Goal: Use online tool/utility: Utilize a website feature to perform a specific function

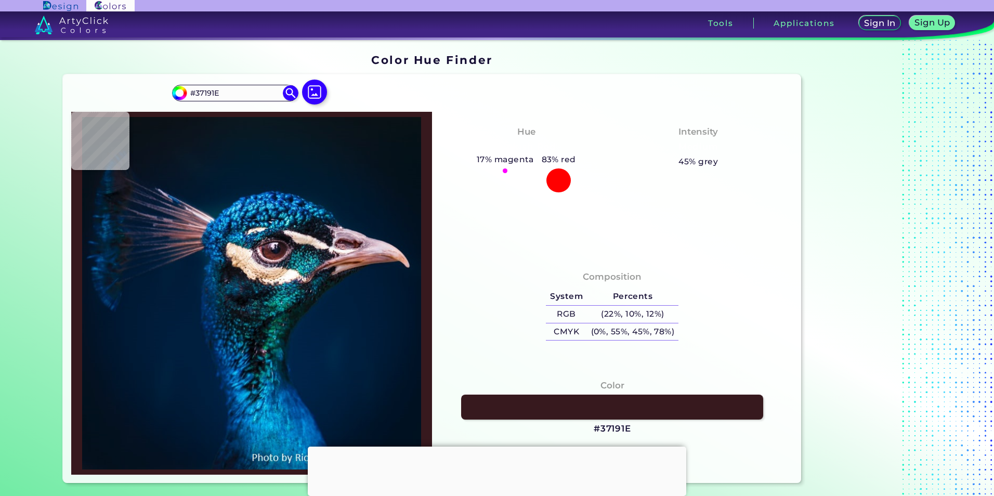
type input "#2b4f55"
type input "#2B4F55"
type input "#132d33"
type input "#132D33"
type input "#2b4f55"
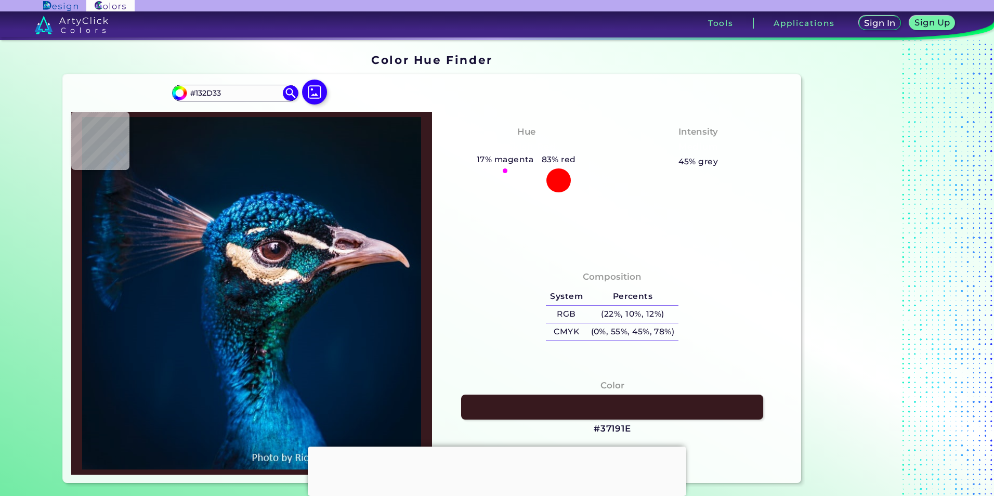
type input "#2B4F55"
type input "#021522"
type input "#281c2a"
type input "#281C2A"
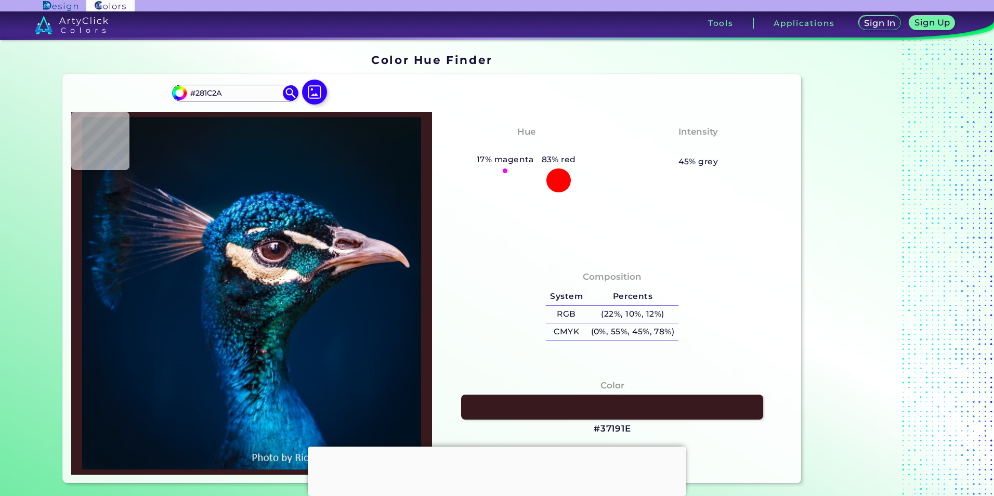
type input "#917583"
type input "#ae8f9d"
type input "#AE8F9D"
type input "#ac8997"
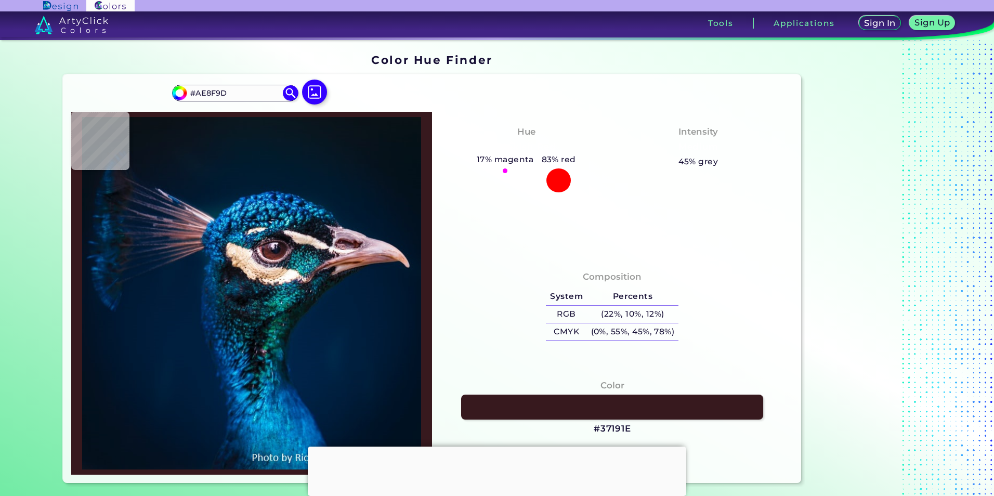
type input "#AC8997"
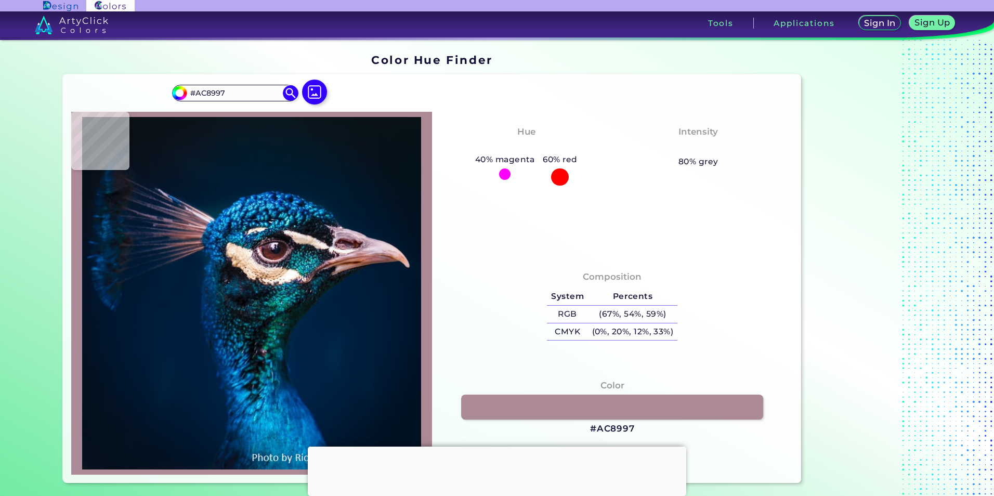
type input "#8d6a78"
type input "#8D6A78"
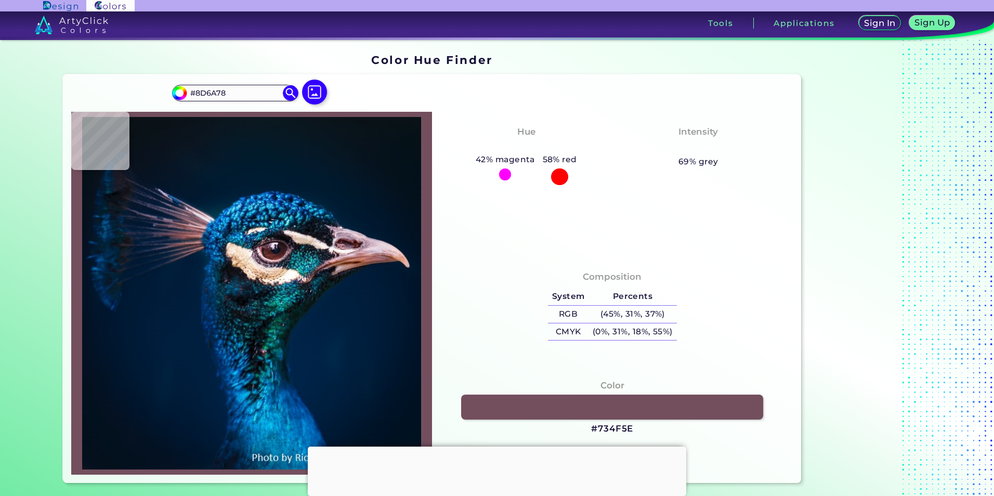
type input "#734f5e"
type input "#734F5E"
type input "#6e4d5c"
type input "#6E4D5C"
type input "#533a47"
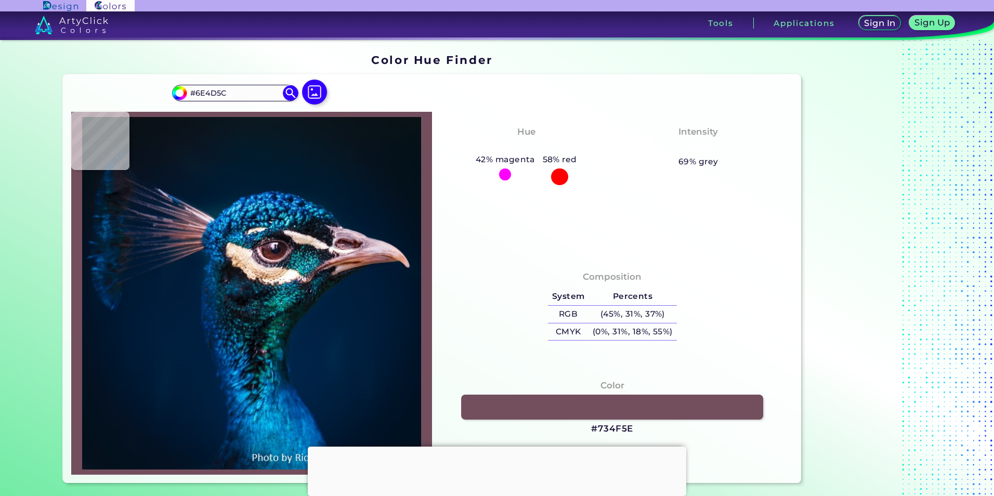
type input "#533A47"
type input "#38242f"
type input "#38242F"
type input "#37222c"
type input "#37222C"
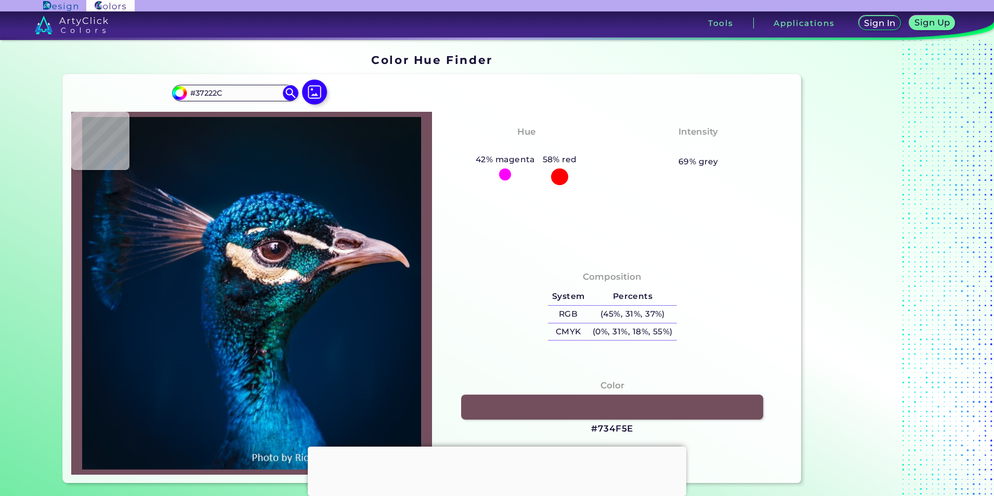
type input "#3e1d23"
type input "#3E1D23"
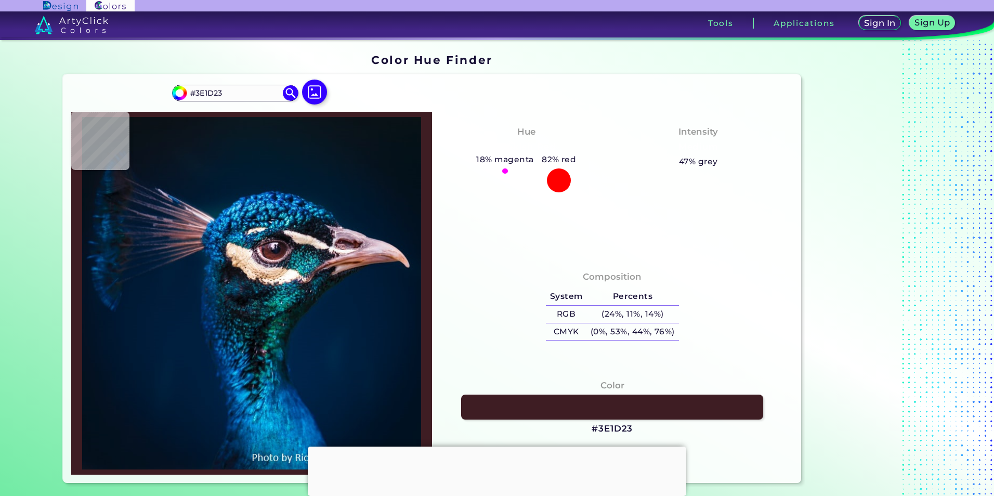
type input "#39191e"
type input "#39191E"
type input "#37191e"
type input "#37191E"
type input "#371c1e"
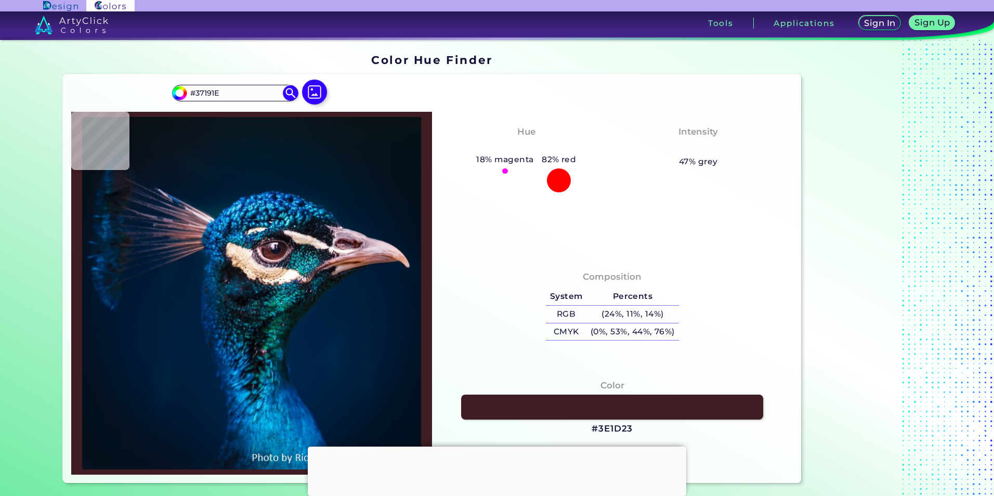
type input "#371C1E"
type input "#33191d"
type input "#33191D"
type input "#321e22"
type input "#321E22"
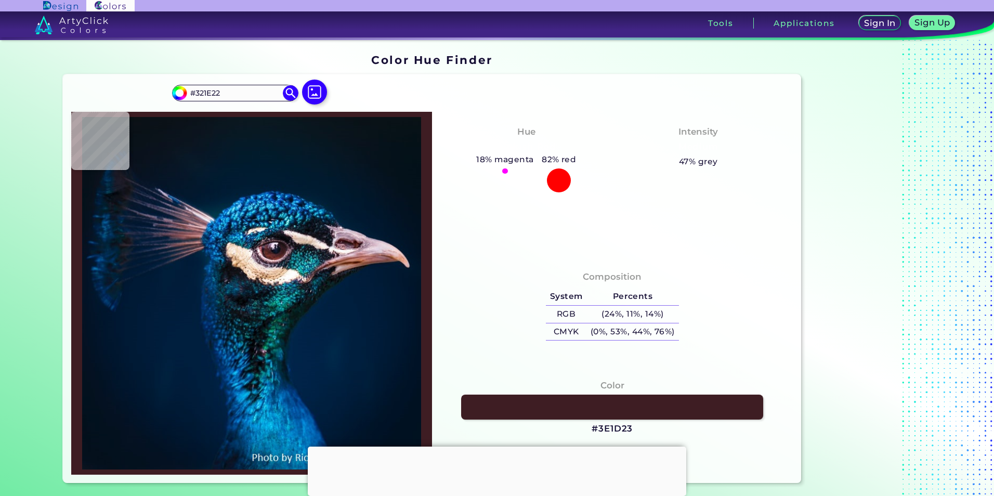
type input "#2b1c21"
type input "#2B1C21"
type input "#1c141a"
type input "#1C141A"
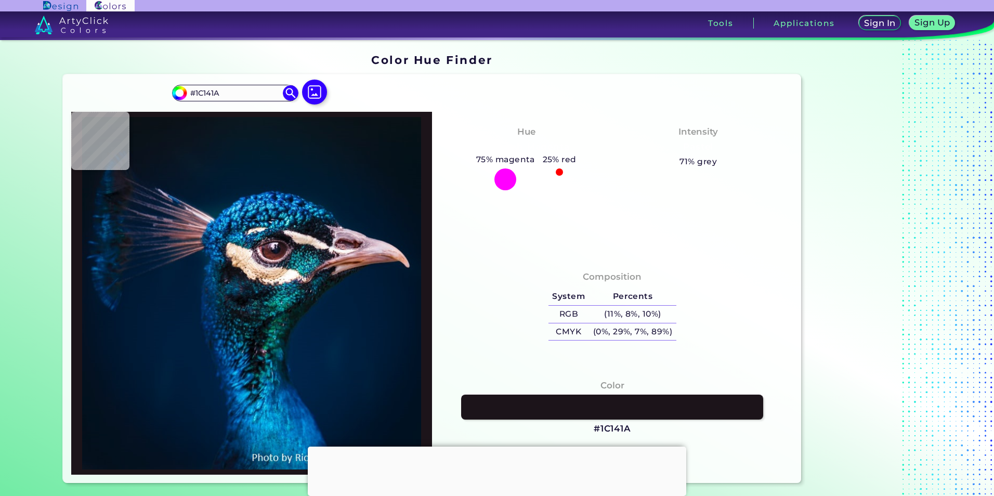
type input "#0e0e14"
type input "#0E0E14"
type input "#0a0d15"
type input "#0A0D15"
type input "#0b101a"
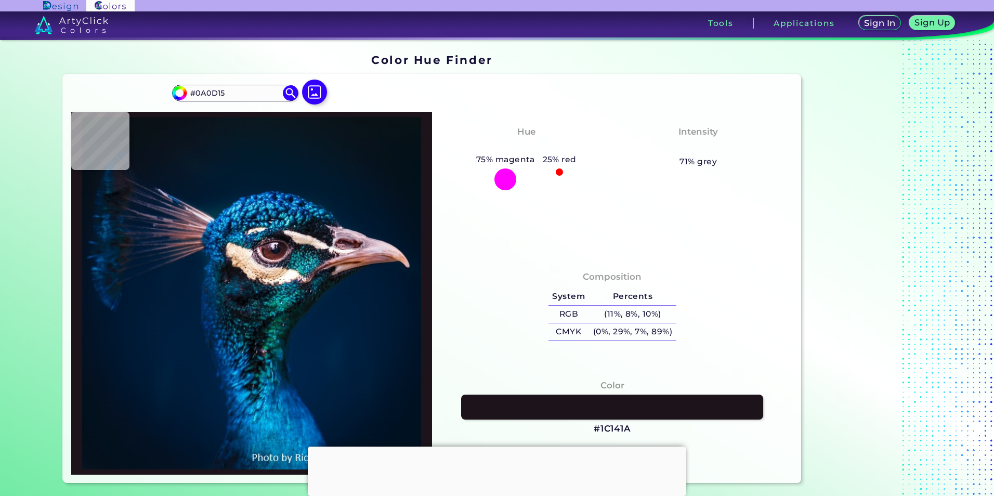
type input "#0B101A"
type input "#0b101c"
type input "#0B101C"
type input "#111528"
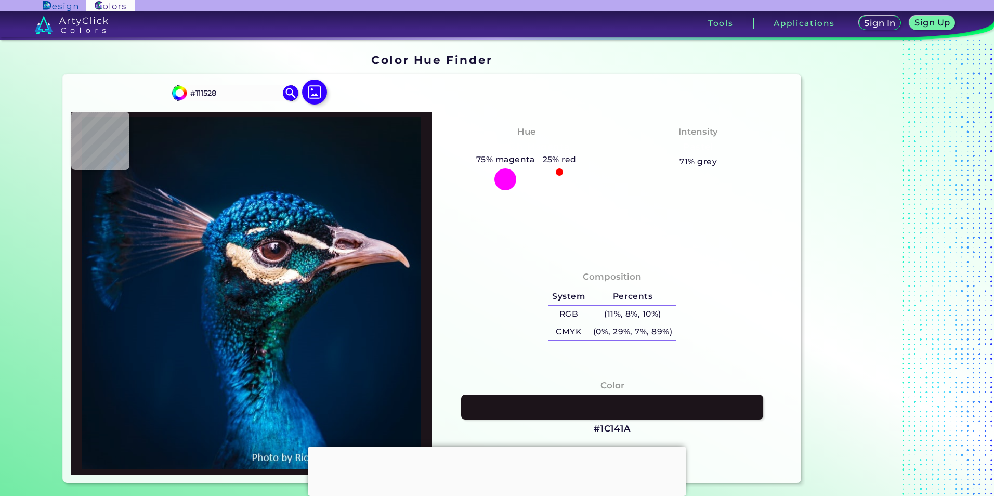
type input "#19223a"
type input "#19223A"
type input "#162137"
type input "#0f182e"
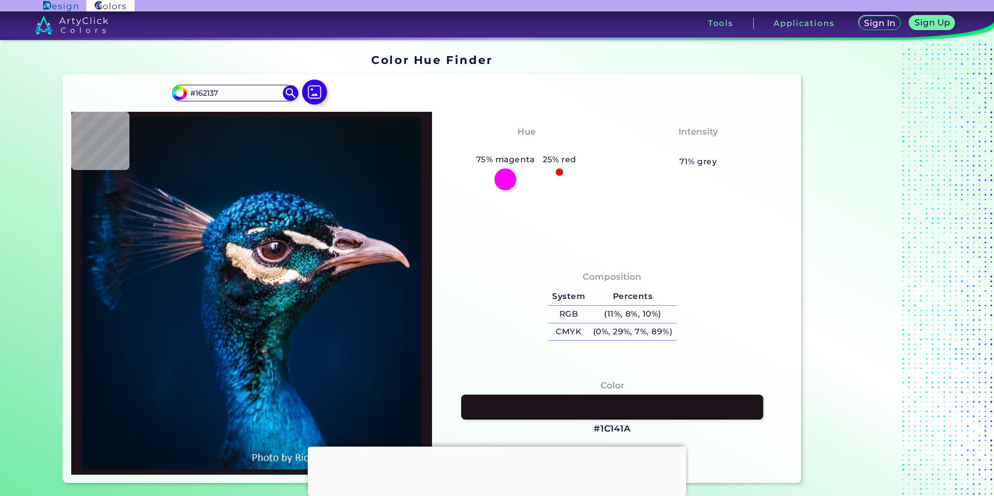
type input "#0F182E"
type input "#0e1228"
type input "#0E1228"
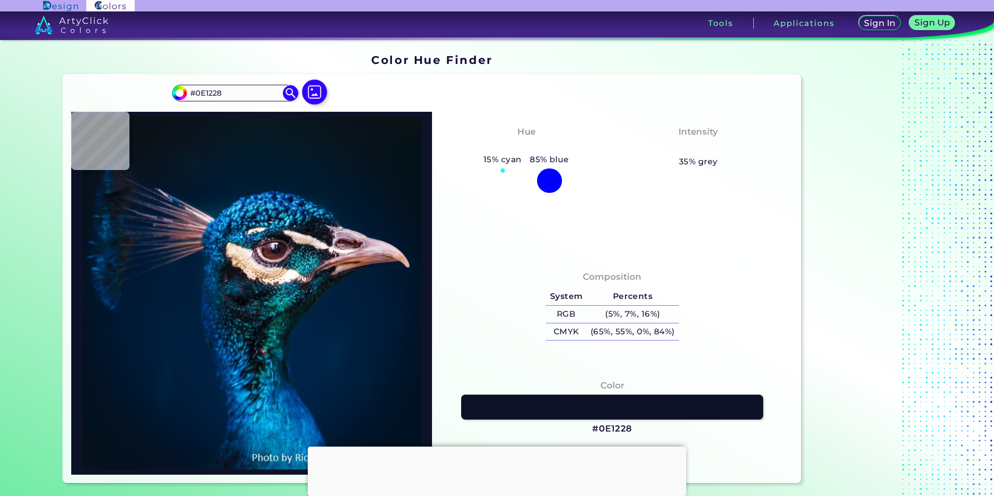
type input "#131025"
type input "#151221"
type input "#2e1a25"
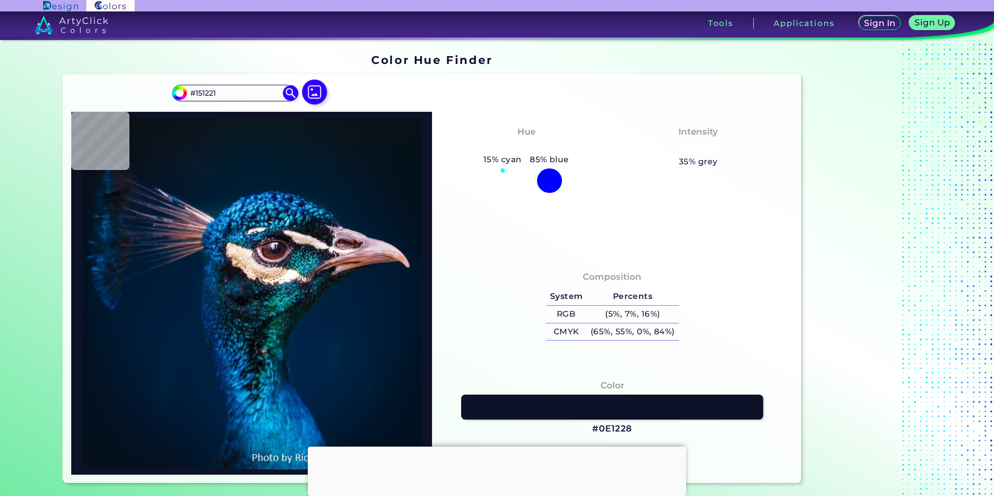
type input "#2E1A25"
type input "#3c212b"
type input "#3C212B"
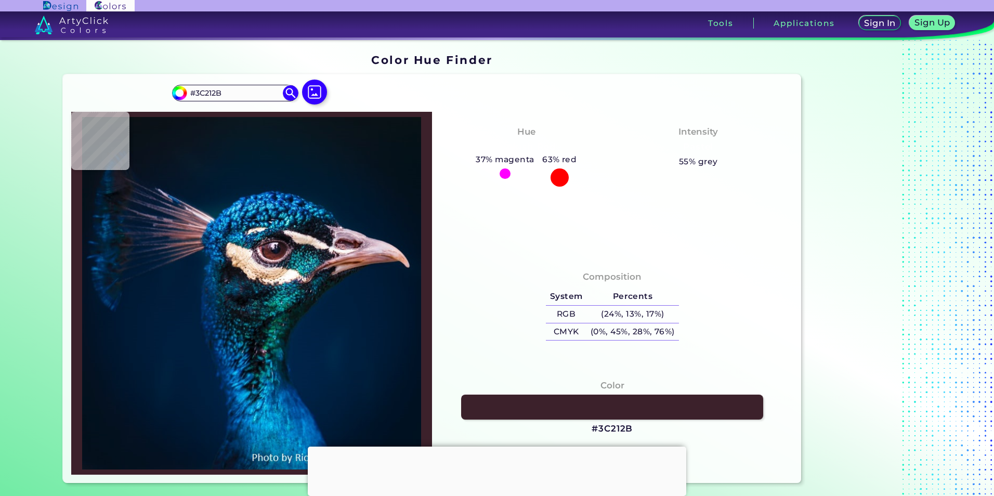
type input "#472730"
type input "#432026"
type input "#4e2326"
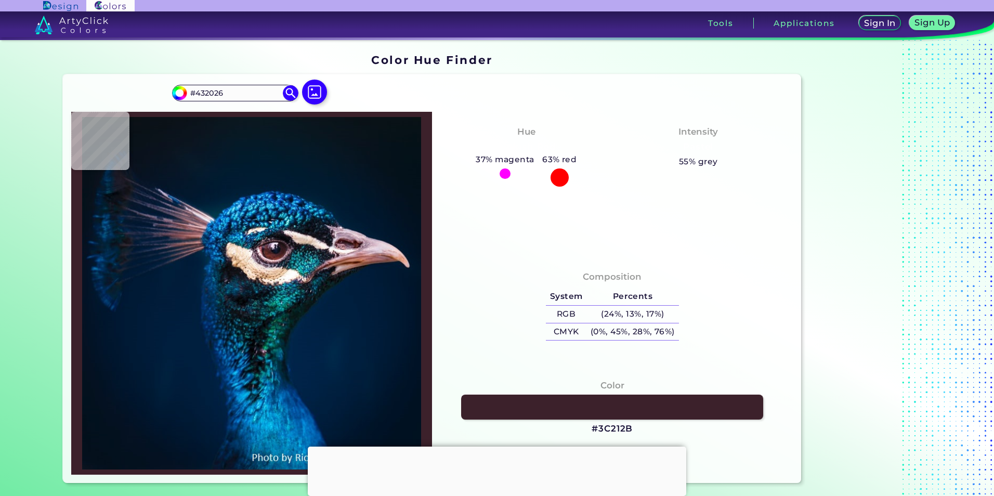
type input "#4E2326"
type input "#4a2323"
type input "#4A2323"
type input "#492123"
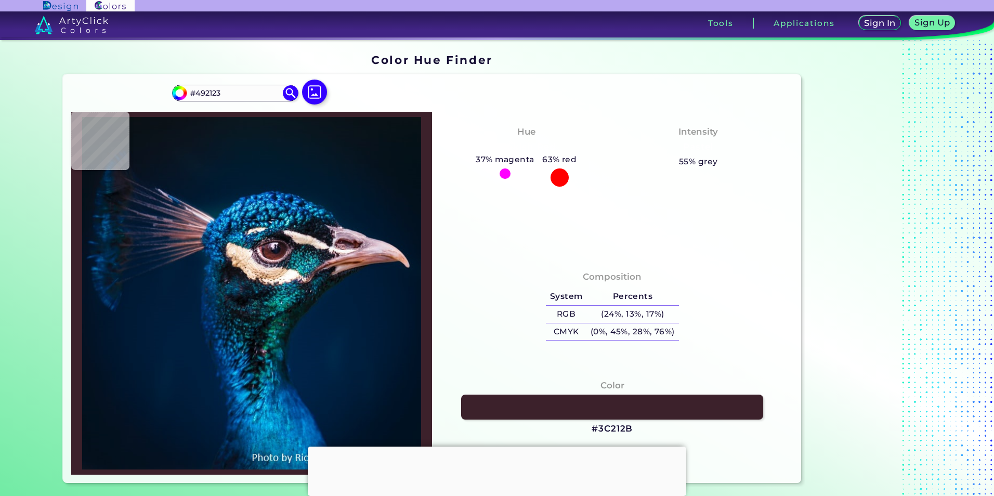
type input "#4d2327"
type input "#4D2327"
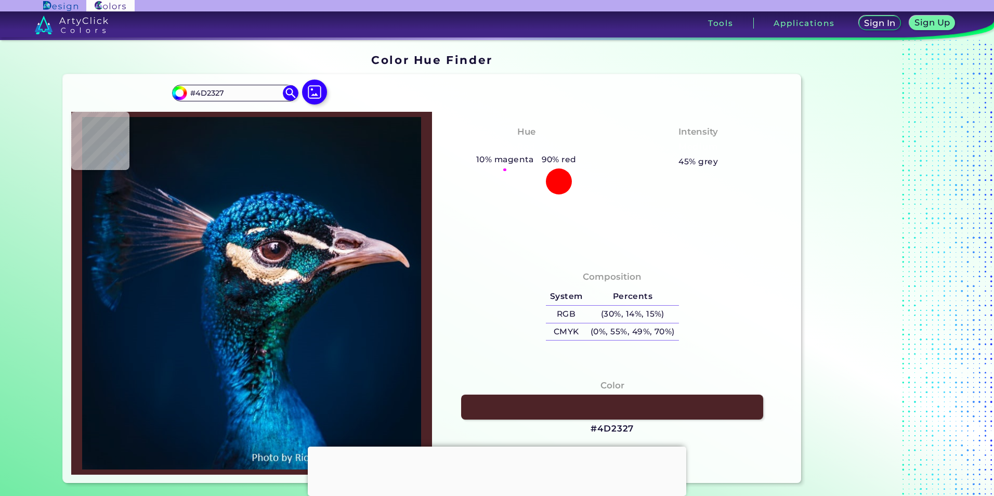
type input "#412127"
type input "#221214"
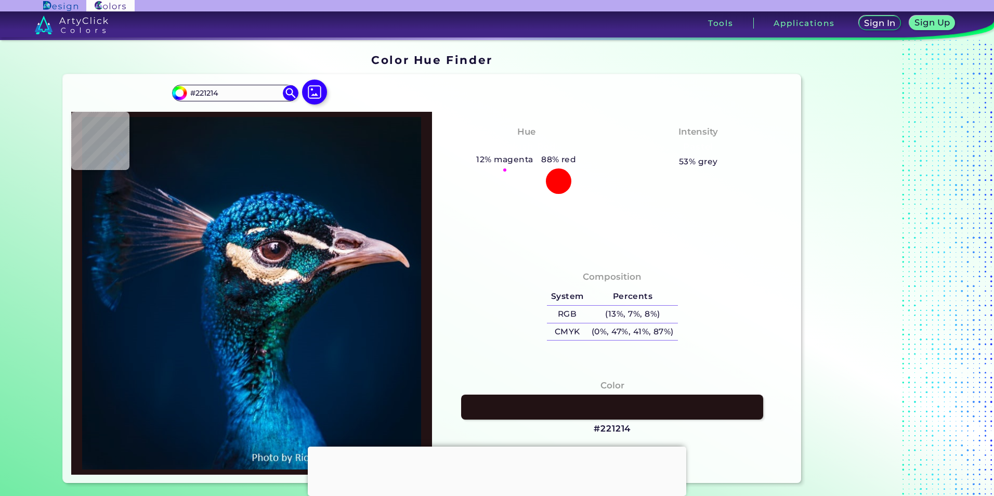
type input "#3d141c"
type input "#3D141C"
type input "#484251"
type input "#172d3d"
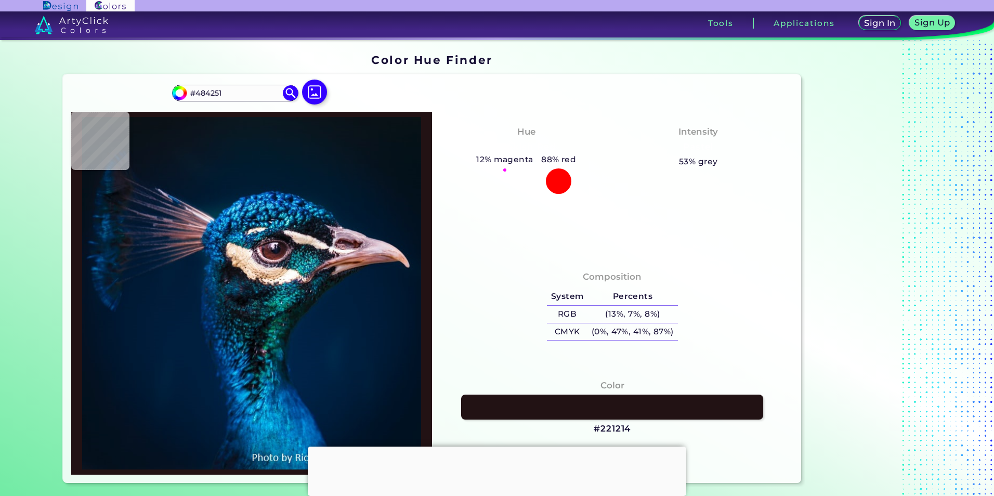
type input "#172D3D"
type input "#1f75b2"
type input "#1F75B2"
type input "#40769c"
type input "#40769C"
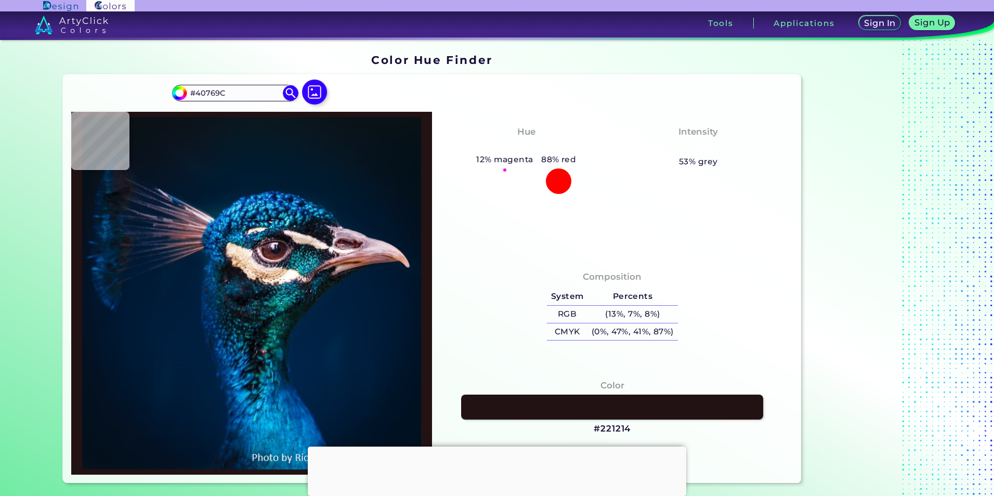
type input "#ada4b6"
type input "#ADA4B6"
type input "#627a89"
type input "#627A89"
type input "#012f42"
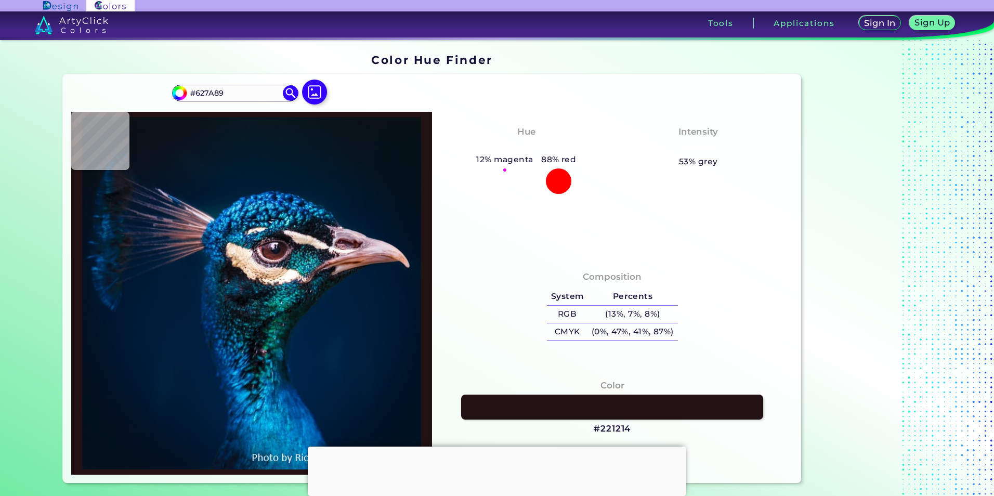
type input "#012F42"
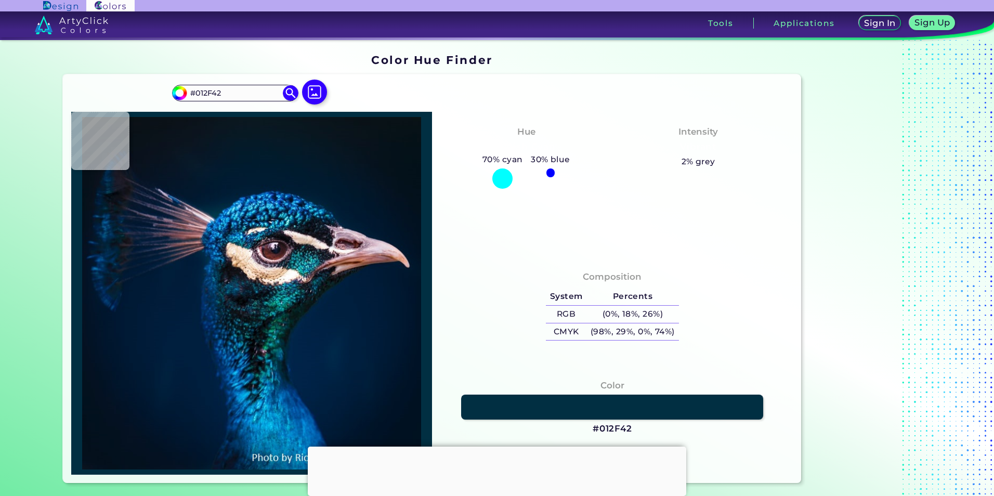
type input "#18788a"
type input "#18788A"
type input "#31a3bb"
type input "#31A3BB"
type input "#044572"
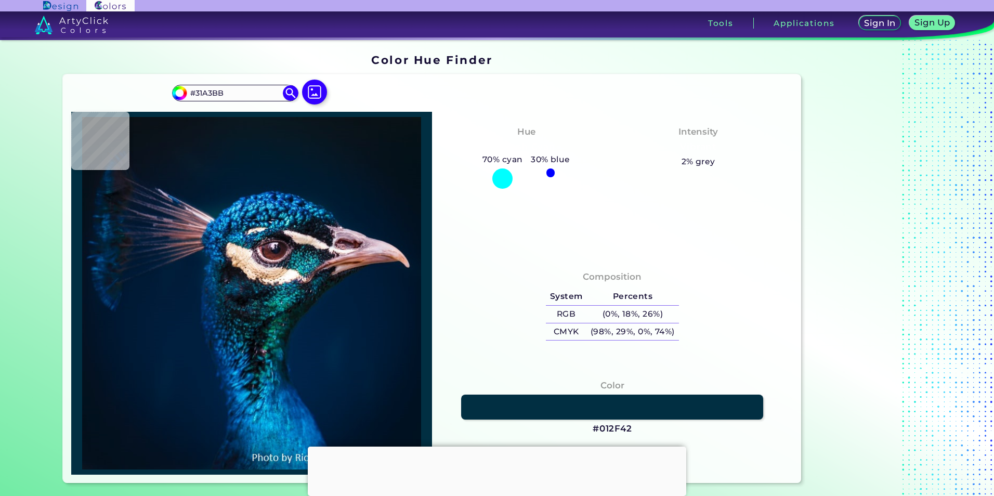
type input "#044572"
type input "#001a39"
type input "#001A39"
type input "#002347"
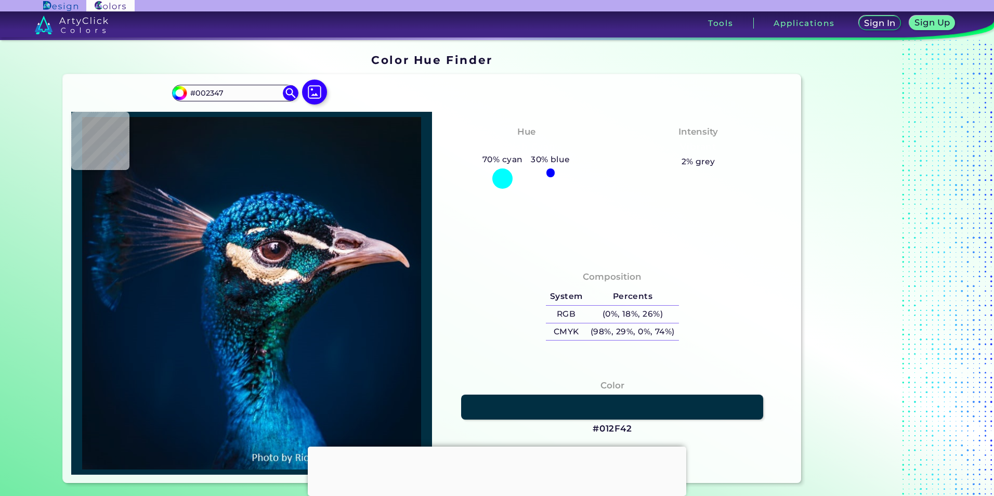
type input "#2461a4"
type input "#2461A4"
type input "#249dee"
type input "#249DEE"
type input "#01284f"
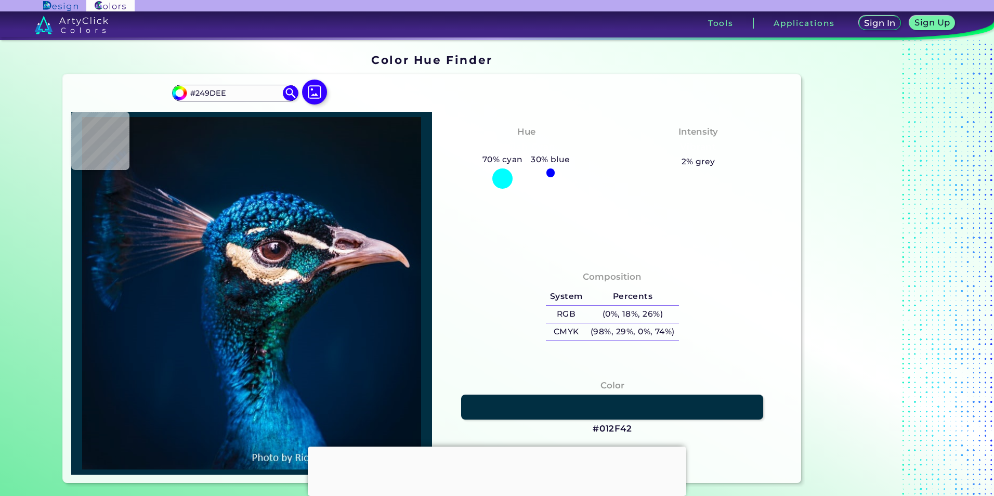
type input "#01284F"
type input "#002237"
type input "#002335"
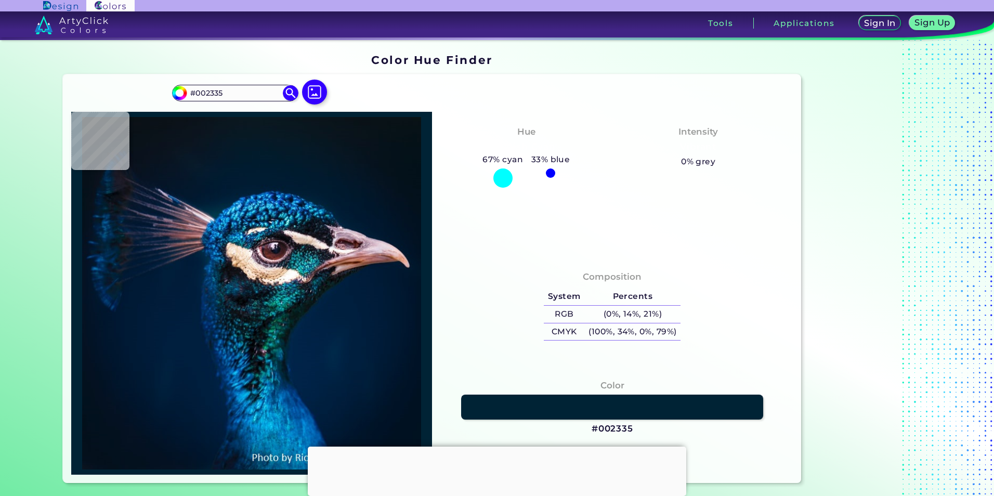
type input "#002235"
type input "#031f3a"
type input "#031F3A"
type input "#011f3c"
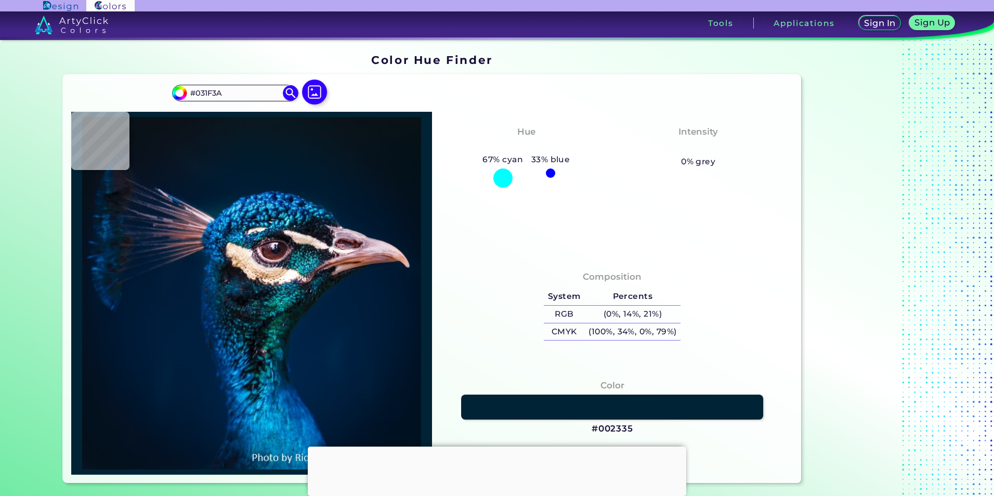
type input "#011F3C"
type input "#00233d"
type input "#00233D"
type input "#002740"
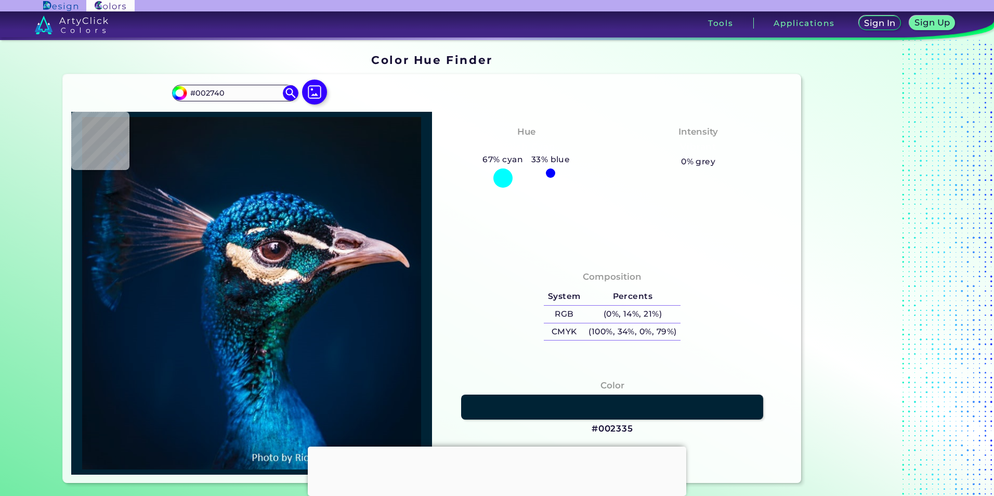
type input "#003262"
type input "#003d70"
type input "#003D70"
type input "#003b4c"
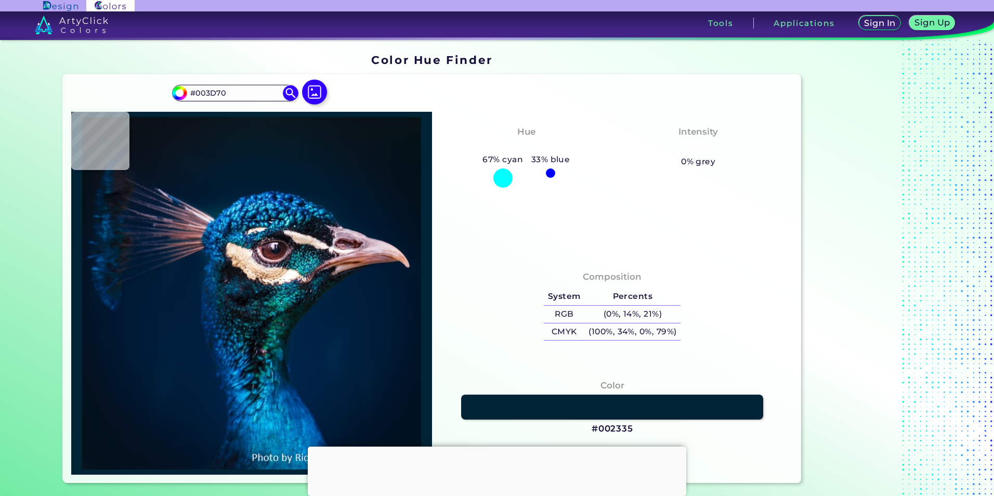
type input "#003B4C"
type input "#e3ceda"
type input "#E3CEDA"
type input "#93666a"
type input "#93666A"
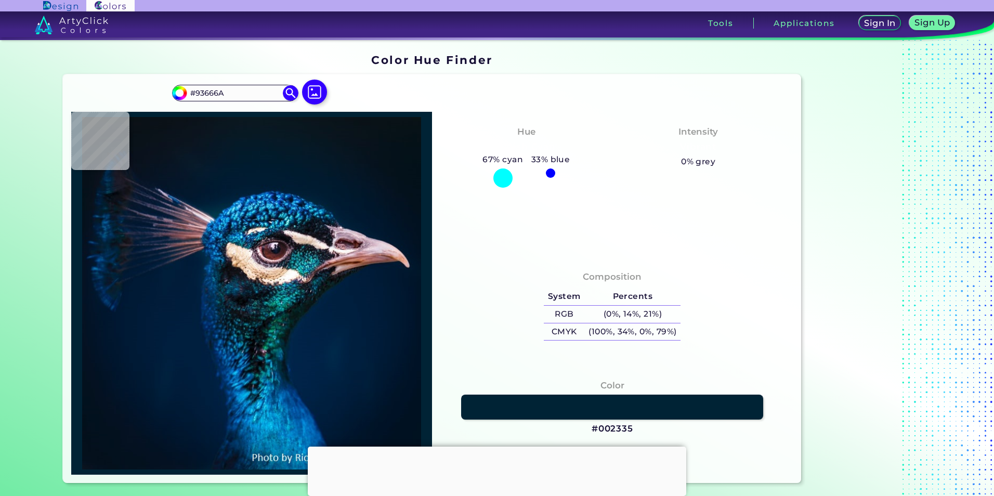
type input "#ac838b"
type input "#AC838B"
type input "#6c484d"
type input "#6C484D"
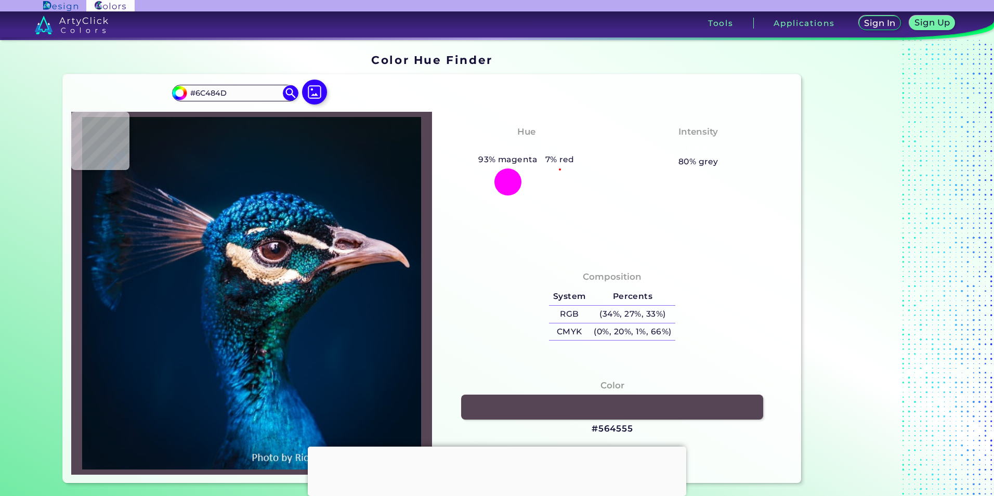
type input "#564555"
type input "#3f384a"
type input "#3F384A"
type input "#43394f"
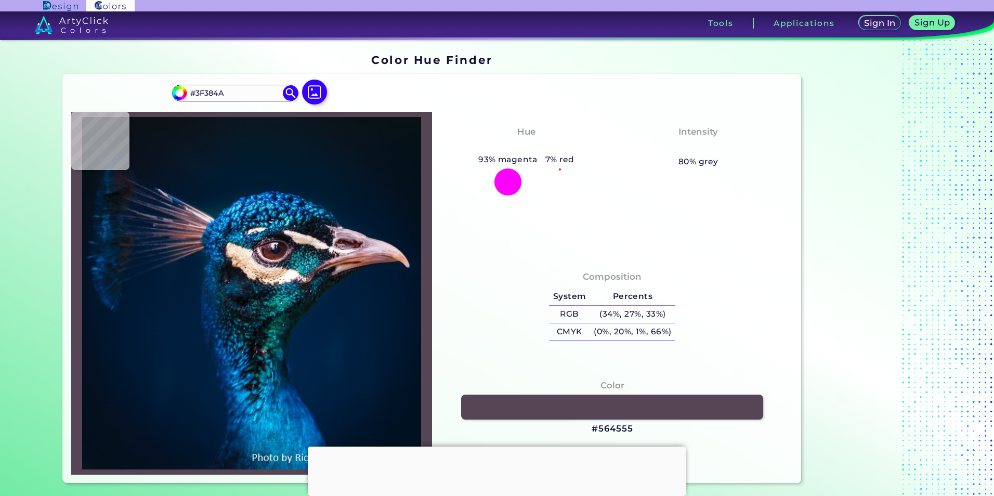
type input "#43394F"
type input "#3c3549"
type input "#3C3549"
type input "#43405c"
type input "#43405C"
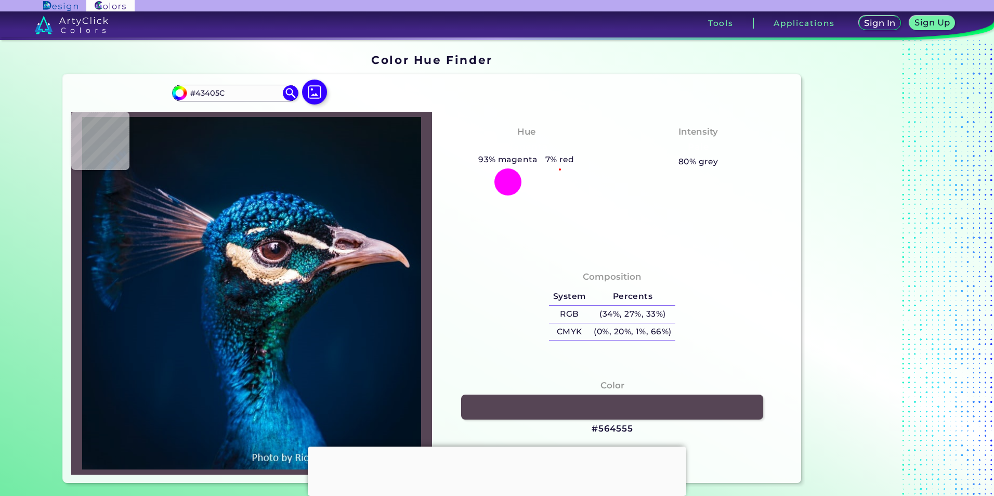
type input "#4d506d"
type input "#4D506D"
type input "#434963"
type input "#2f3555"
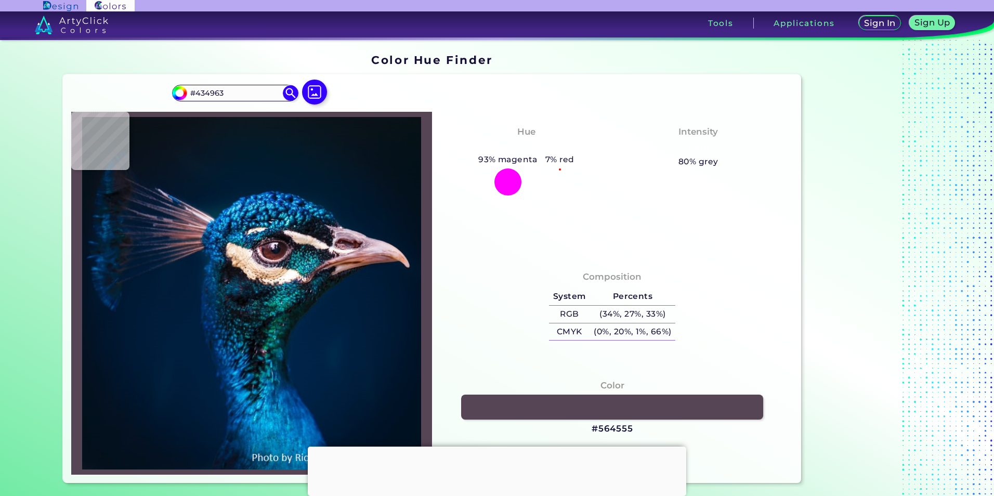
type input "#2F3555"
type input "#021f3a"
type input "#021F3A"
type input "#001534"
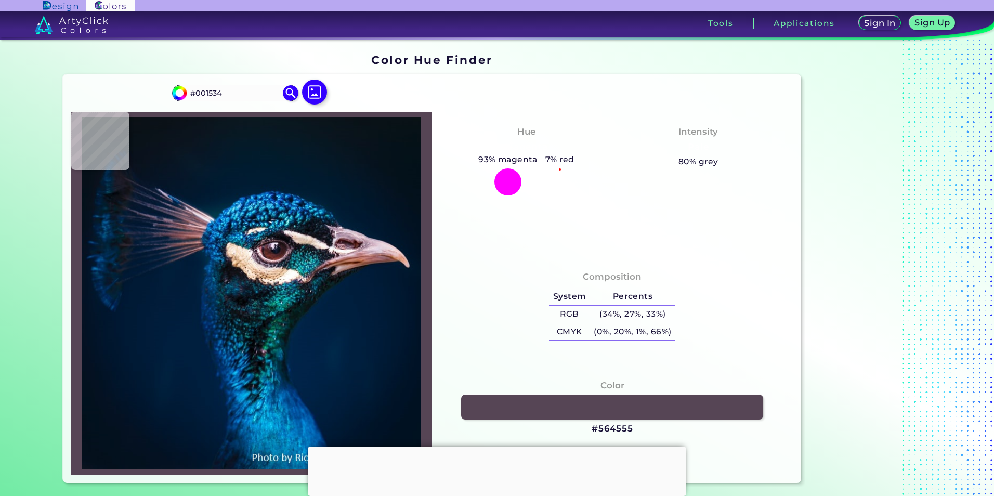
type input "#051838"
type input "#071839"
type input "#021734"
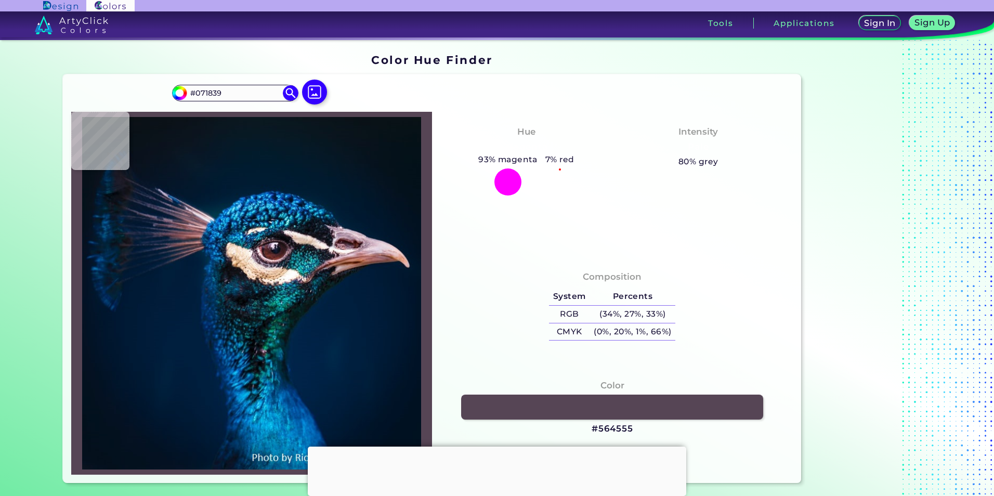
type input "#021734"
type input "#011a30"
type input "#011A30"
type input "#02172d"
type input "#02172D"
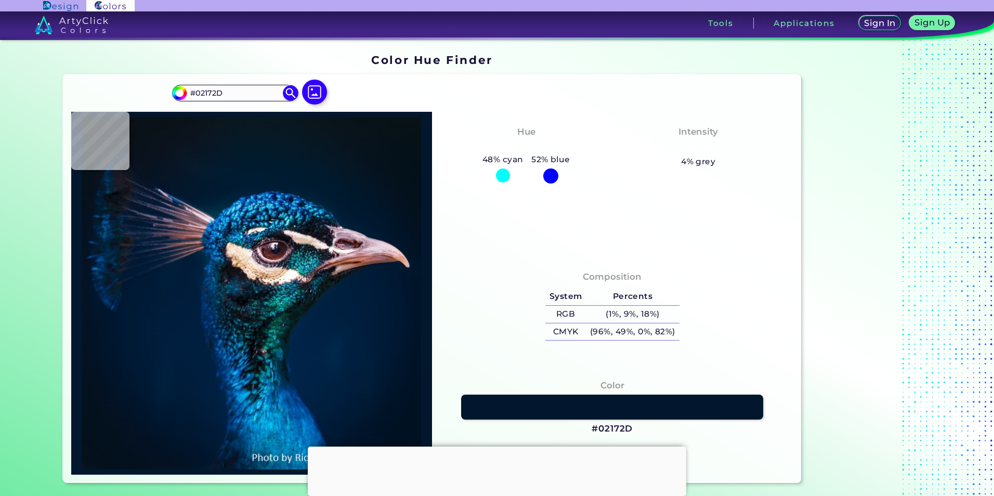
type input "#08182d"
type input "#08182D"
type input "#404159"
type input "#504d64"
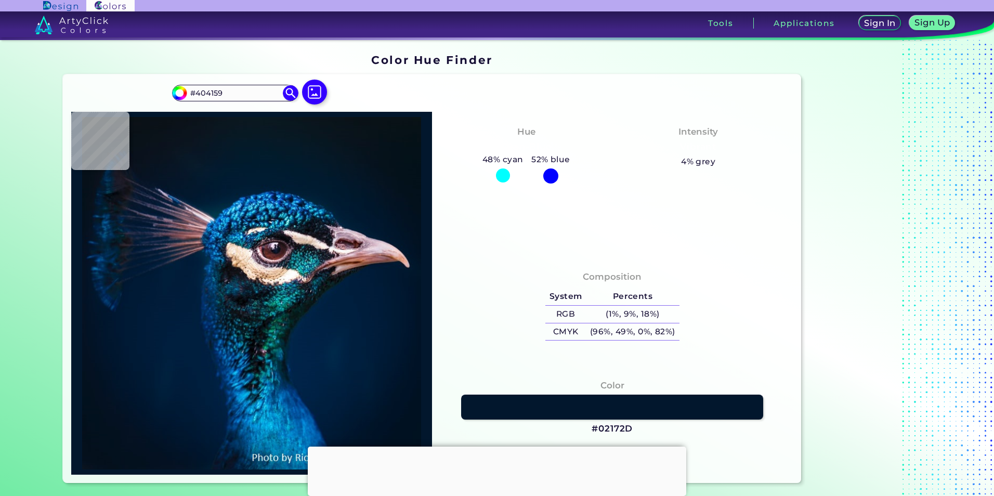
type input "#504D64"
type input "#4c4a5f"
type input "#4C4A5F"
type input "#4b495e"
type input "#4B495E"
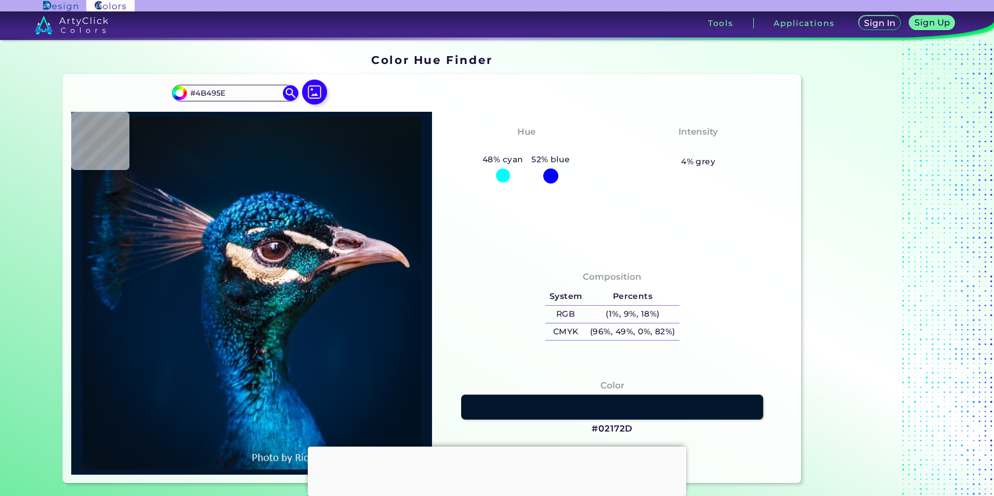
type input "#403d54"
type input "#403D54"
type input "#312e46"
type input "#312E46"
type input "#403b5b"
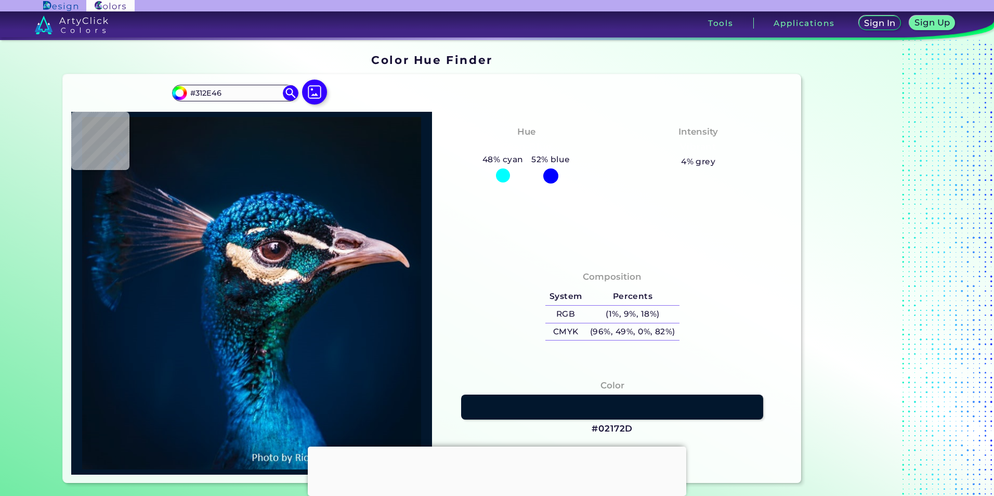
type input "#403B5B"
type input "#706c86"
type input "#706C86"
type input "#363851"
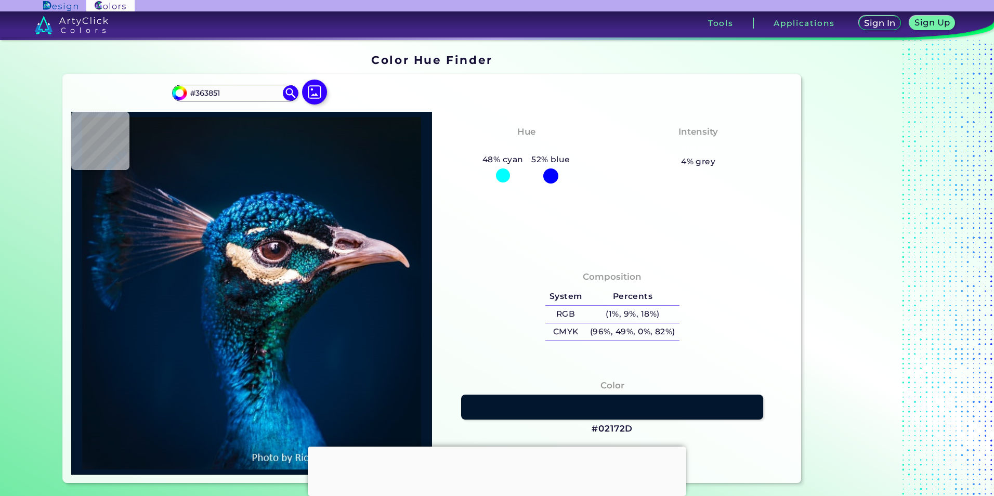
type input "#212640"
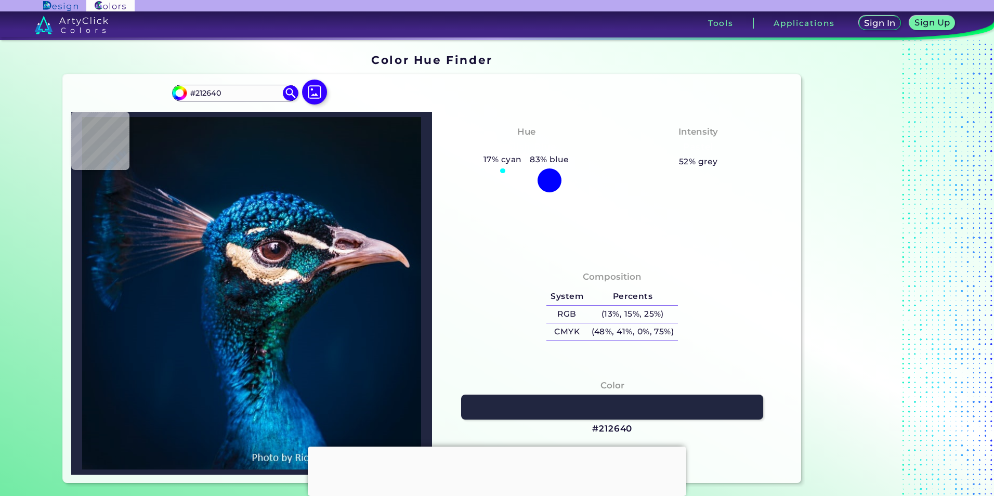
type input "#272b43"
type input "#272B43"
